Goal: Use online tool/utility: Use online tool/utility

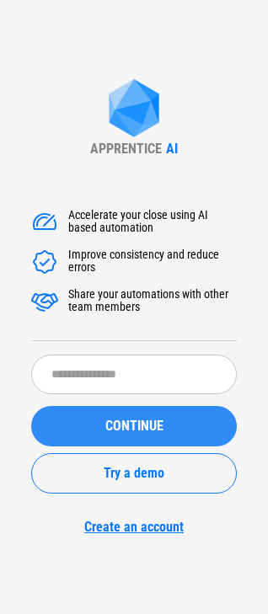
click at [109, 429] on span "CONTINUE" at bounding box center [134, 426] width 58 height 13
click at [153, 426] on span "CONTINUE" at bounding box center [134, 426] width 58 height 13
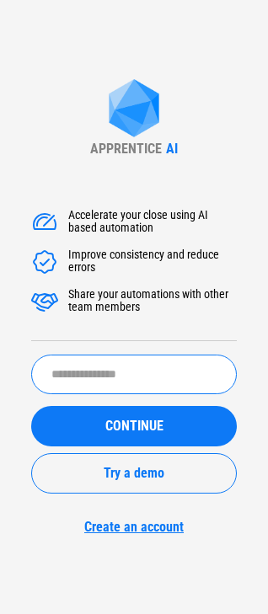
click at [87, 373] on input "text" at bounding box center [134, 375] width 206 height 40
type input "*"
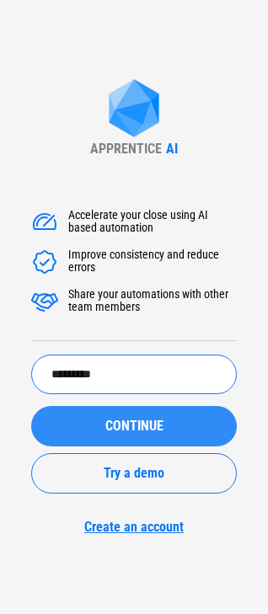
click at [131, 420] on span "CONTINUE" at bounding box center [134, 426] width 58 height 13
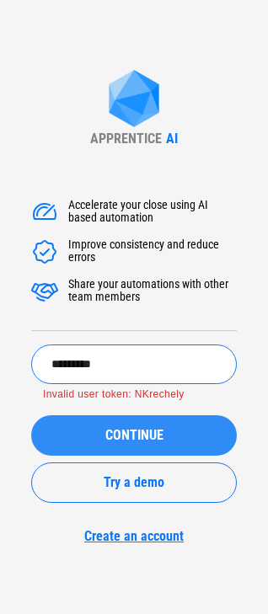
drag, startPoint x: 131, startPoint y: 363, endPoint x: -36, endPoint y: 341, distance: 169.1
click at [0, 341] on html "APPRENTICE AI Accelerate your close using AI based automation Improve consisten…" at bounding box center [134, 307] width 268 height 614
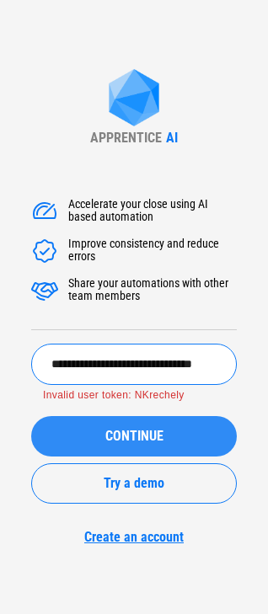
scroll to position [0, 19]
click at [65, 444] on button "CONTINUE" at bounding box center [134, 436] width 206 height 40
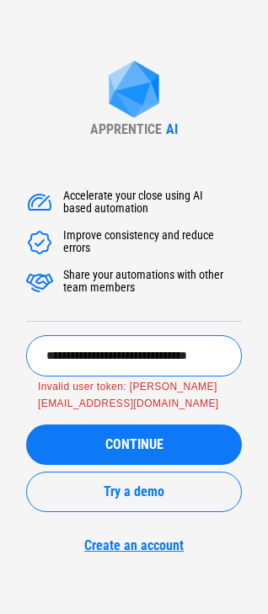
scroll to position [0, 0]
drag, startPoint x: 224, startPoint y: 354, endPoint x: -31, endPoint y: 325, distance: 256.9
click at [0, 325] on html "**********" at bounding box center [134, 307] width 268 height 614
type input "*"
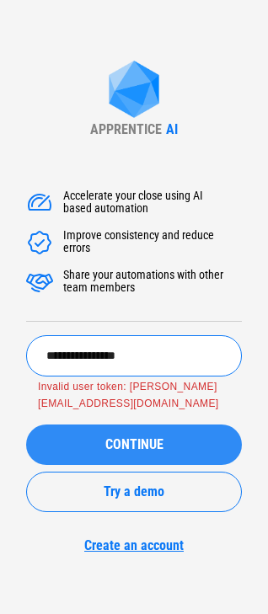
type input "**********"
click at [131, 438] on span "CONTINUE" at bounding box center [134, 444] width 58 height 13
